Goal: Task Accomplishment & Management: Manage account settings

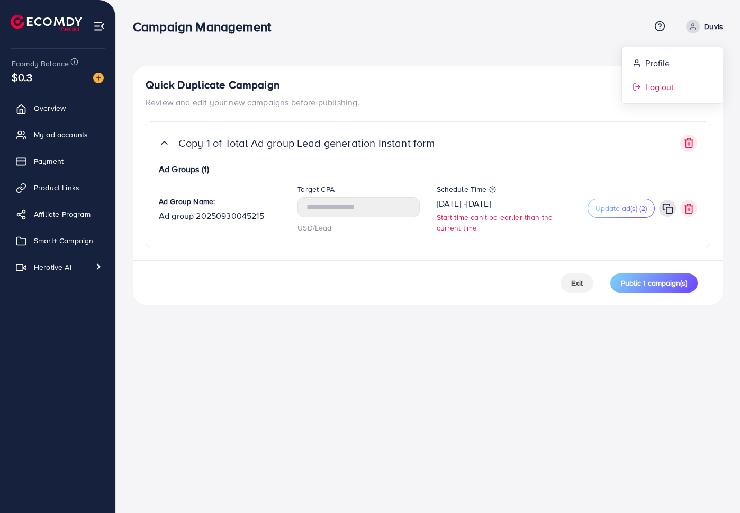
click at [671, 88] on span "Log out" at bounding box center [659, 86] width 29 height 13
click at [703, 28] on link "Duvis" at bounding box center [702, 27] width 41 height 14
click at [667, 79] on link "Log out" at bounding box center [672, 87] width 101 height 24
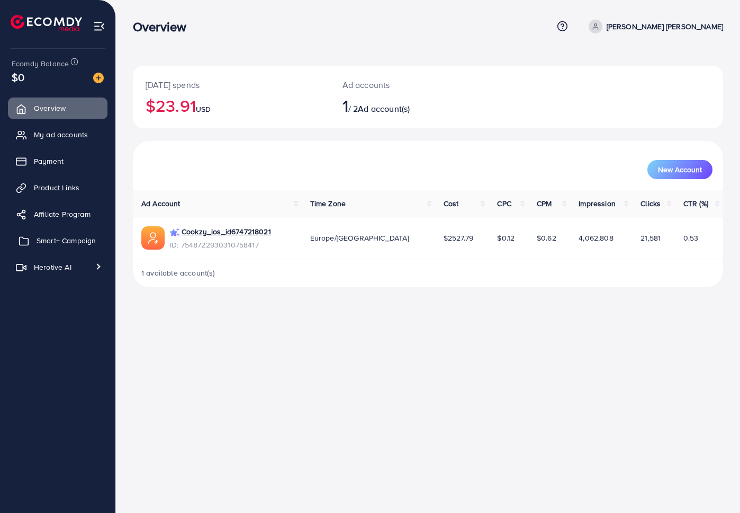
click at [57, 248] on link "Smart+ Campaign" at bounding box center [58, 240] width 100 height 21
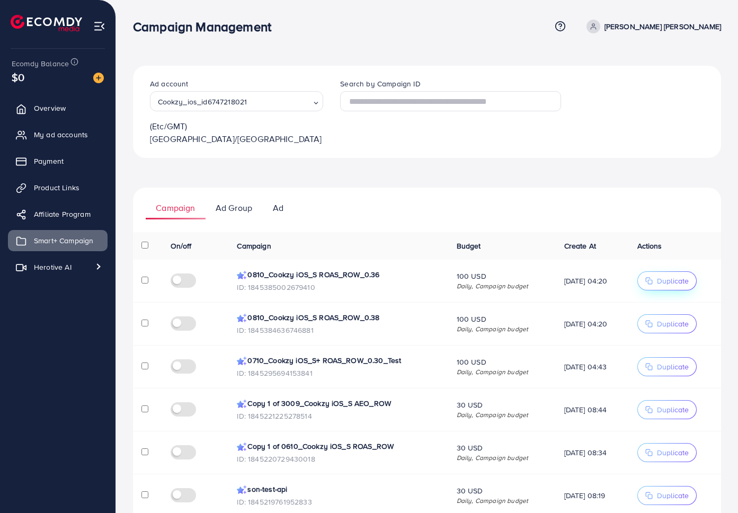
click at [670, 271] on button "Duplicate" at bounding box center [666, 280] width 59 height 19
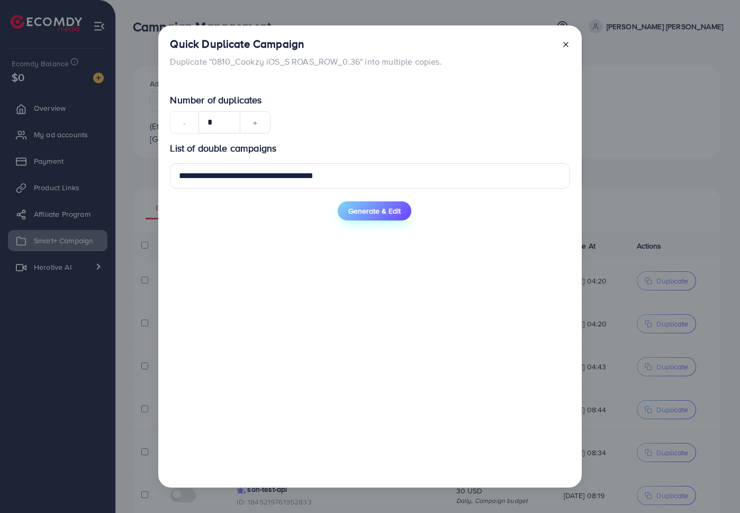
click at [379, 211] on span "Generate & Edit" at bounding box center [374, 210] width 52 height 11
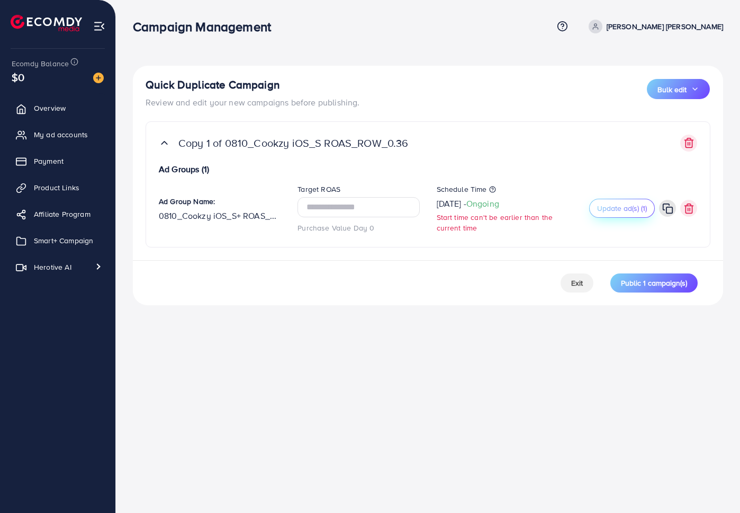
click at [612, 213] on button "Update ad(s) (1)" at bounding box center [622, 208] width 66 height 19
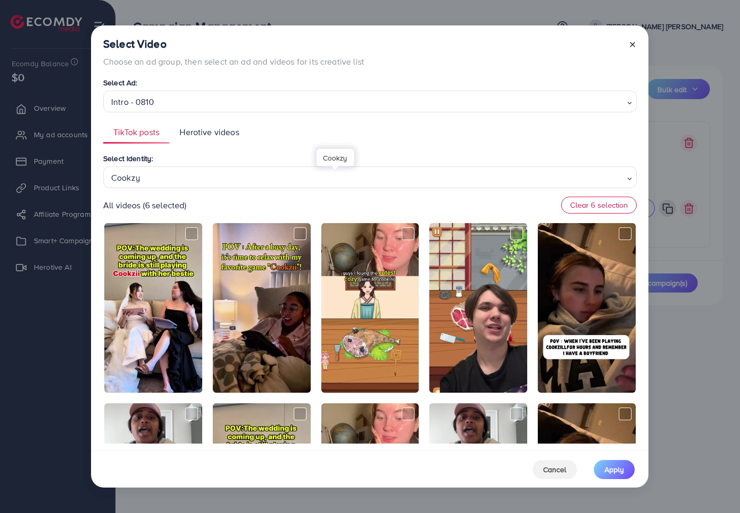
click at [223, 180] on div "Cookzy" at bounding box center [366, 176] width 518 height 19
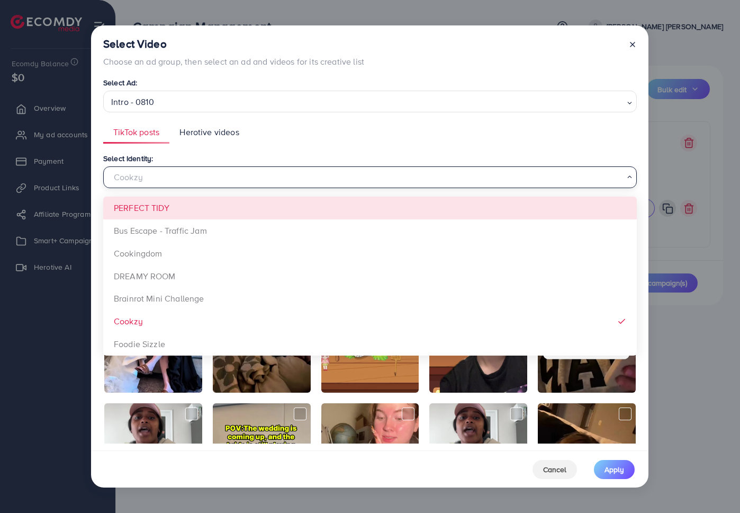
click at [300, 133] on ul "TikTok posts Herotive videos" at bounding box center [370, 132] width 534 height 23
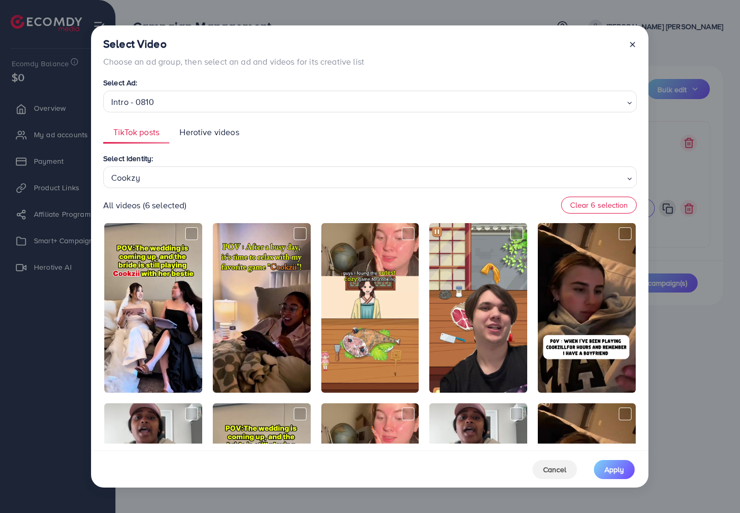
click at [236, 178] on div "Cookzy" at bounding box center [366, 176] width 518 height 19
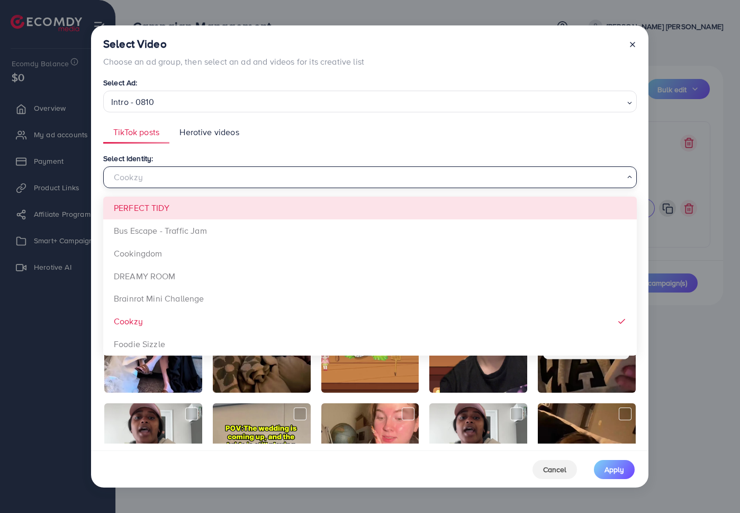
click at [323, 139] on ul "TikTok posts Herotive videos" at bounding box center [370, 132] width 534 height 23
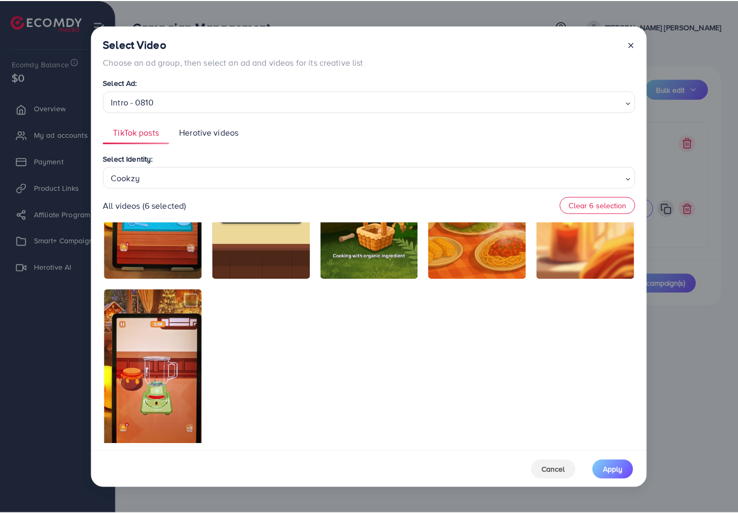
scroll to position [4642, 0]
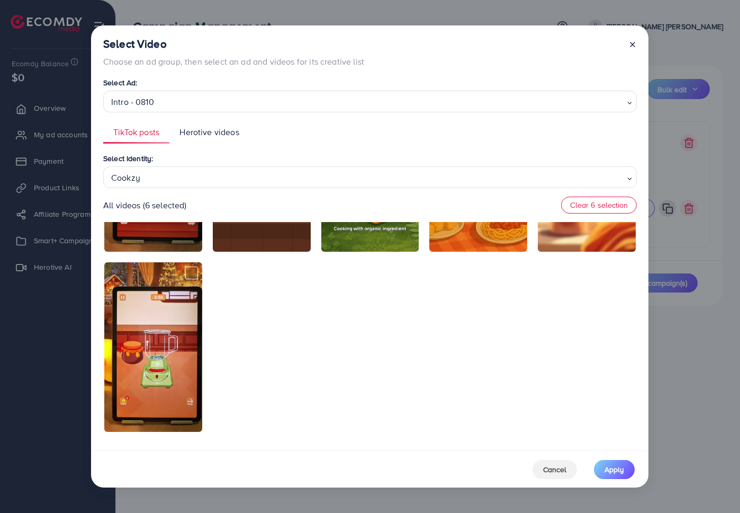
click at [631, 44] on icon at bounding box center [633, 44] width 8 height 8
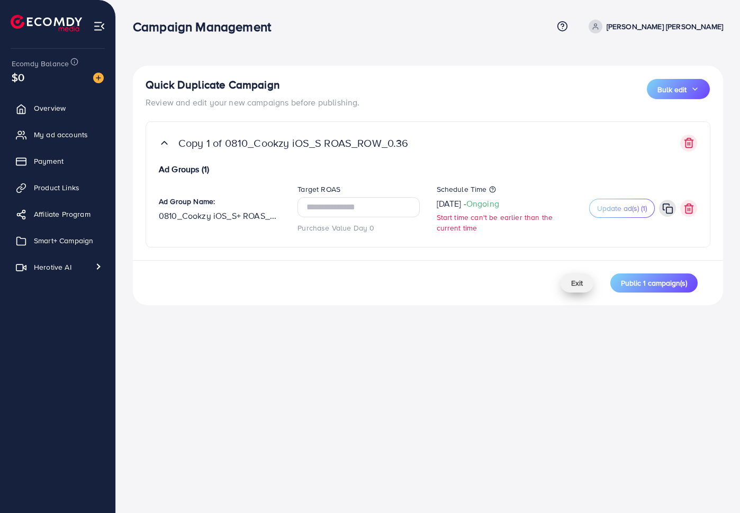
click at [573, 280] on span "Exit" at bounding box center [577, 282] width 12 height 11
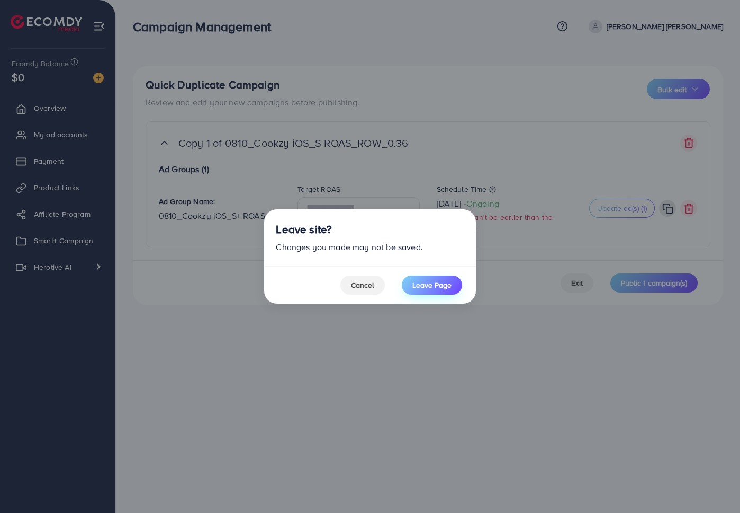
click at [428, 286] on span "Leave Page" at bounding box center [431, 285] width 39 height 11
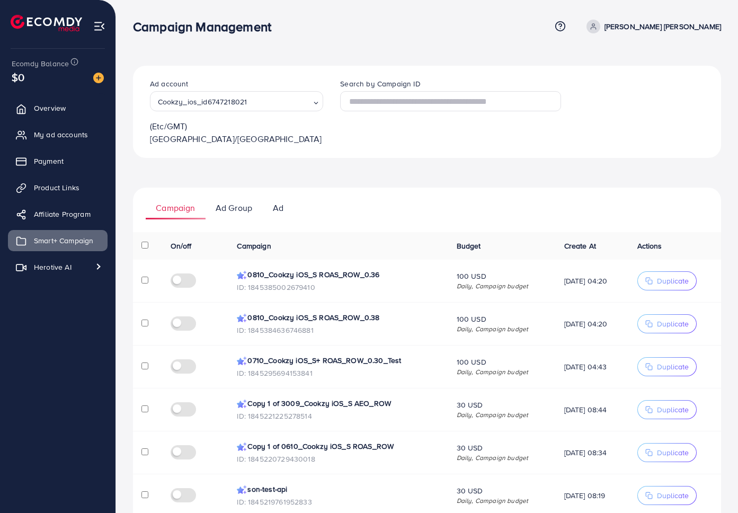
click at [229, 101] on div "Cookzy_ios_id6747218021" at bounding box center [232, 100] width 157 height 16
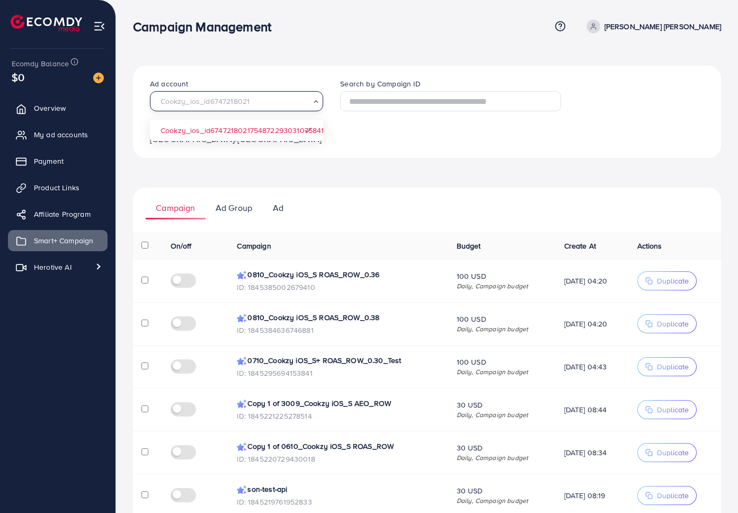
click at [345, 143] on div "Ad account Cookzy_ios_id6747218021 Loading... Cookzy_ios_id6747218021 754872293…" at bounding box center [427, 112] width 588 height 92
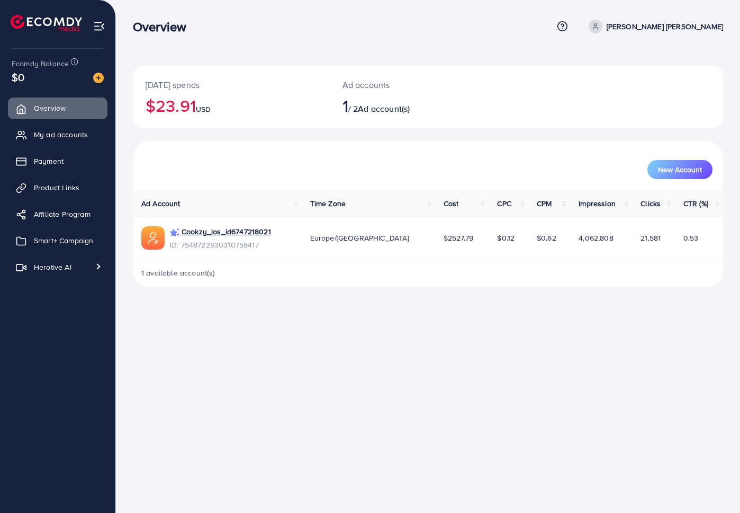
click at [688, 29] on p "[PERSON_NAME] [PERSON_NAME]" at bounding box center [665, 26] width 116 height 13
click at [651, 87] on span "Log out" at bounding box center [659, 86] width 29 height 13
